Goal: Information Seeking & Learning: Learn about a topic

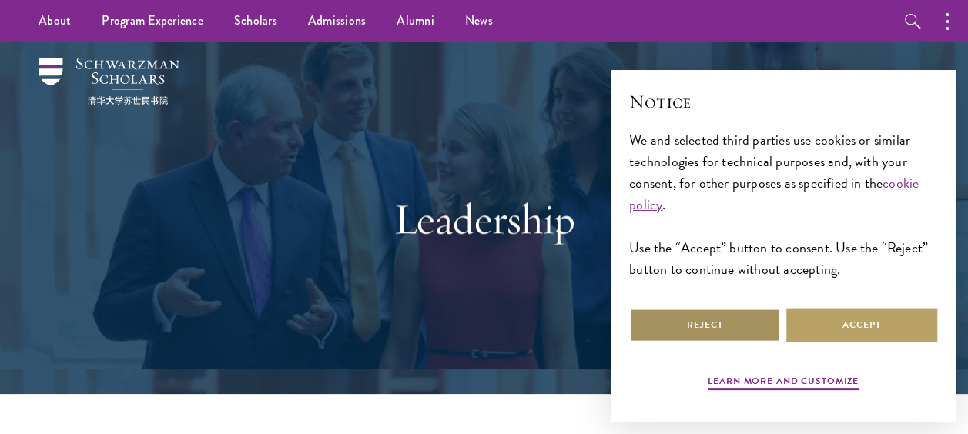
click at [702, 330] on button "Reject" at bounding box center [704, 325] width 151 height 35
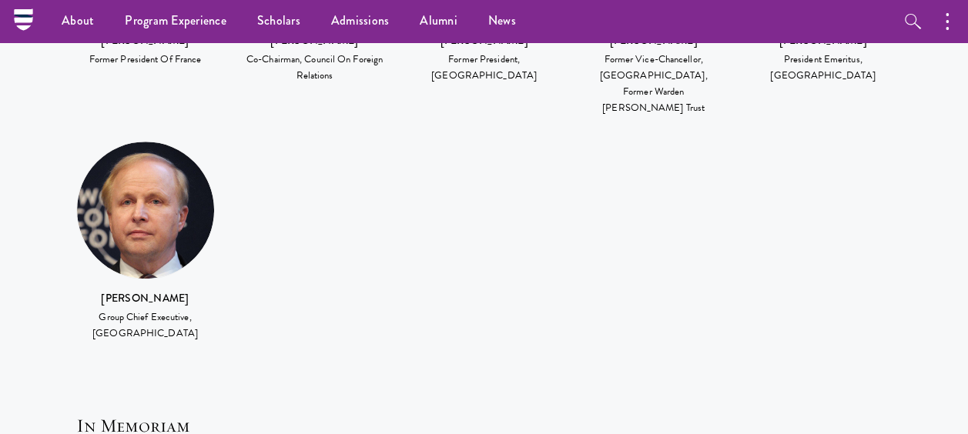
scroll to position [3135, 0]
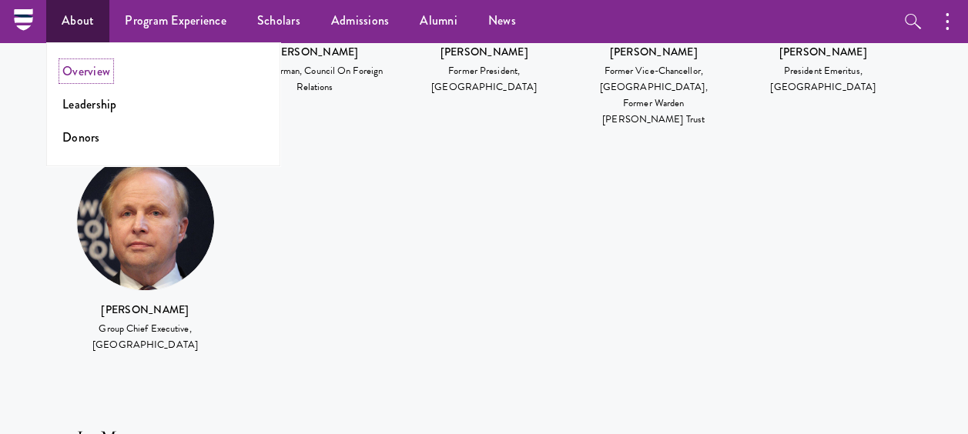
click at [78, 66] on link "Overview" at bounding box center [86, 71] width 48 height 18
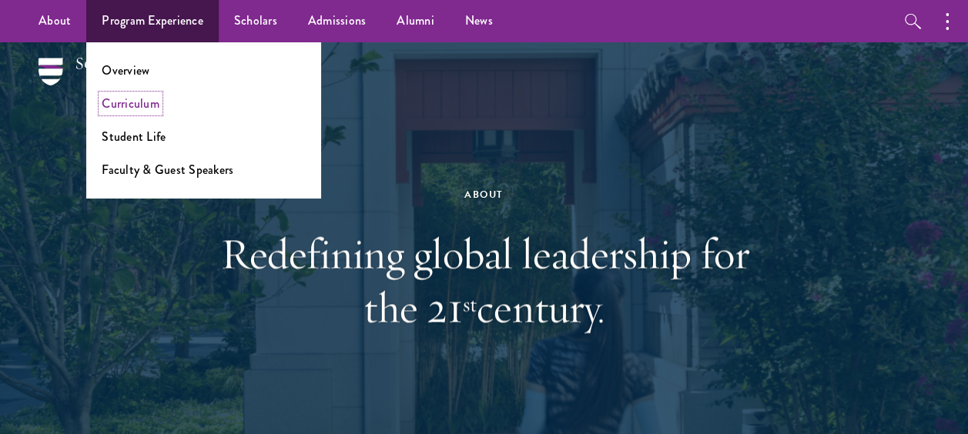
click at [157, 100] on li "Curriculum" at bounding box center [203, 104] width 203 height 18
click at [140, 103] on link "Curriculum" at bounding box center [131, 104] width 58 height 18
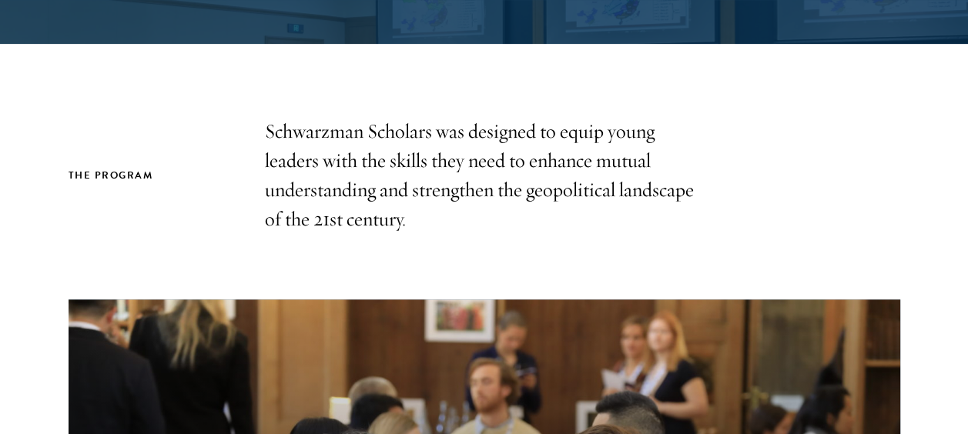
scroll to position [356, 0]
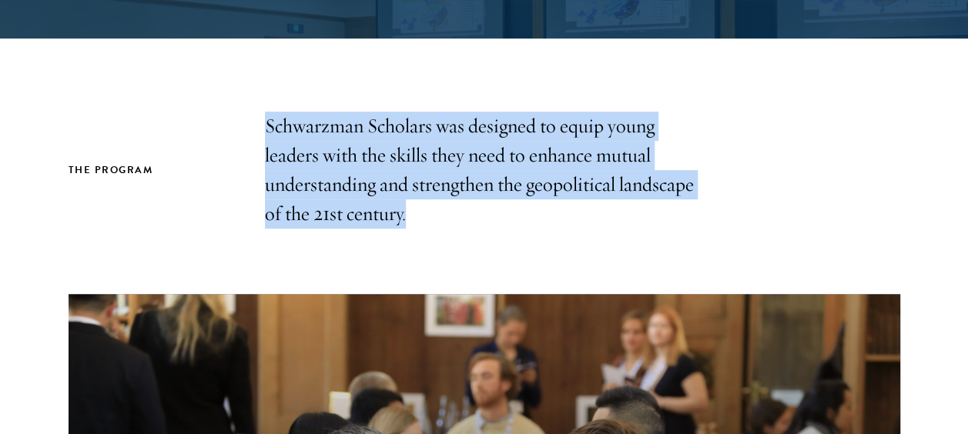
drag, startPoint x: 421, startPoint y: 209, endPoint x: 241, endPoint y: 118, distance: 201.8
click at [241, 118] on div "The Program Schwarzman Scholars was designed to equip young leaders with the sk…" at bounding box center [485, 170] width 832 height 117
drag, startPoint x: 241, startPoint y: 118, endPoint x: 399, endPoint y: 174, distance: 167.6
click at [399, 174] on p "Schwarzman Scholars was designed to equip young leaders with the skills they ne…" at bounding box center [484, 170] width 439 height 117
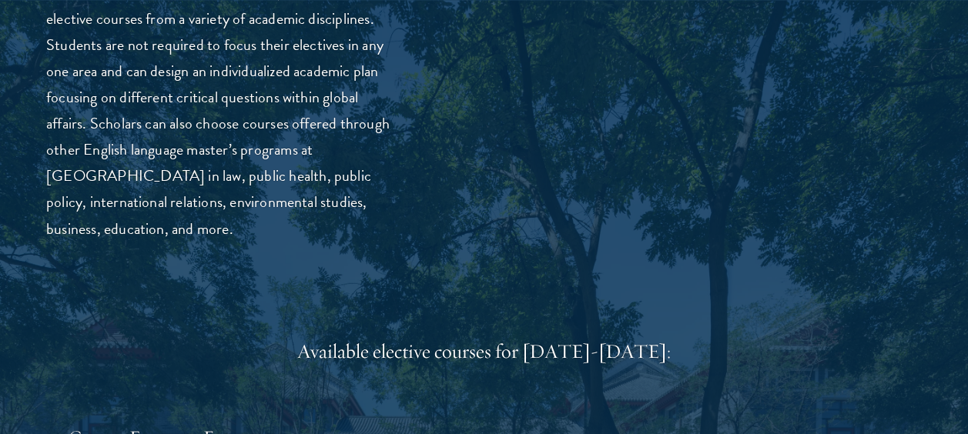
scroll to position [4476, 0]
